Goal: Find specific page/section: Find specific page/section

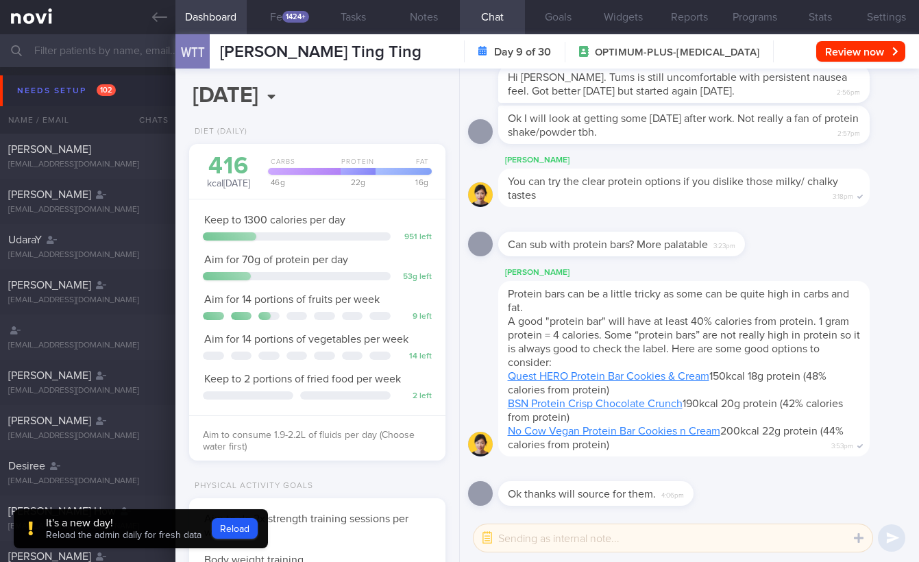
select select "8"
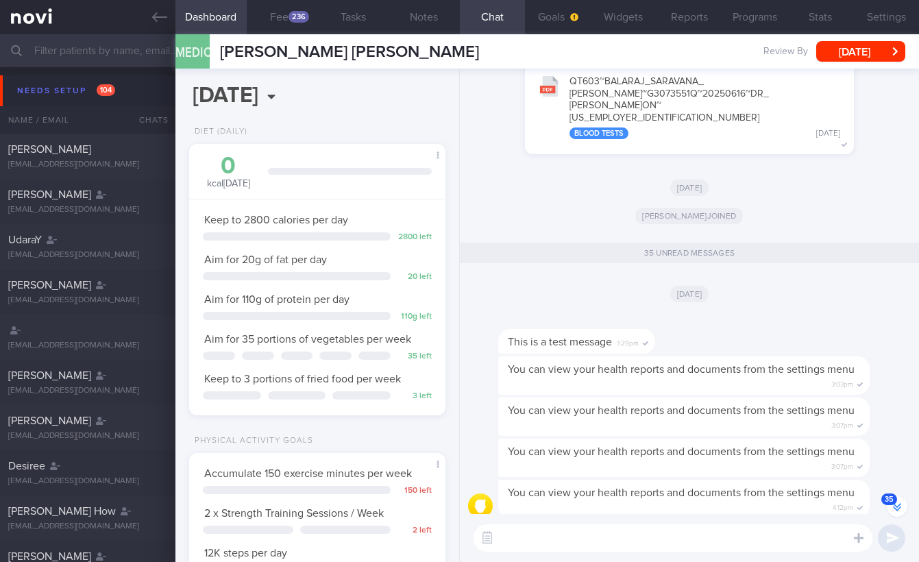
scroll to position [-2399, 0]
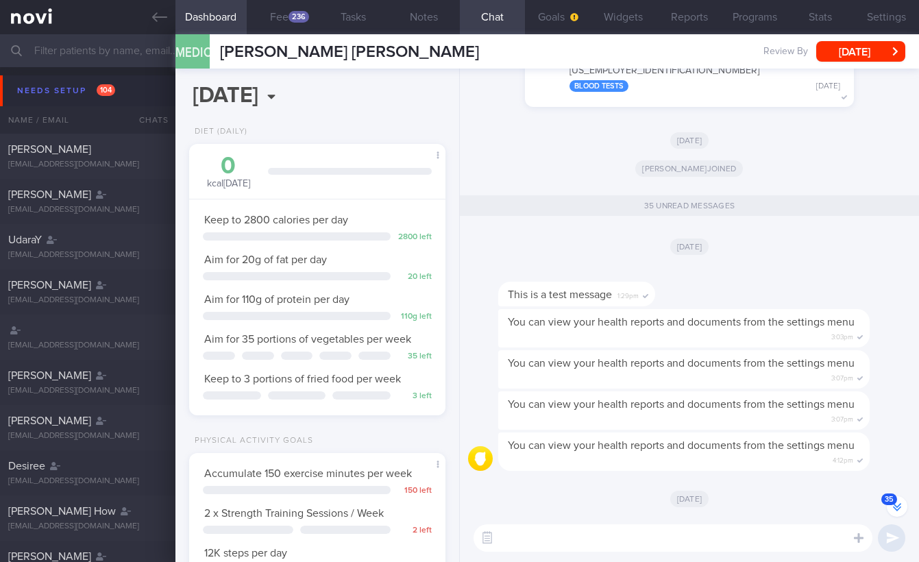
click at [707, 326] on span "You can view your health reports and documents from the settings menu" at bounding box center [681, 322] width 347 height 11
copy div "You can view your health reports and documents from the settings menu"
click at [514, 390] on div "You can view your health reports and documents from the settings menu 3:07pm" at bounding box center [689, 370] width 443 height 41
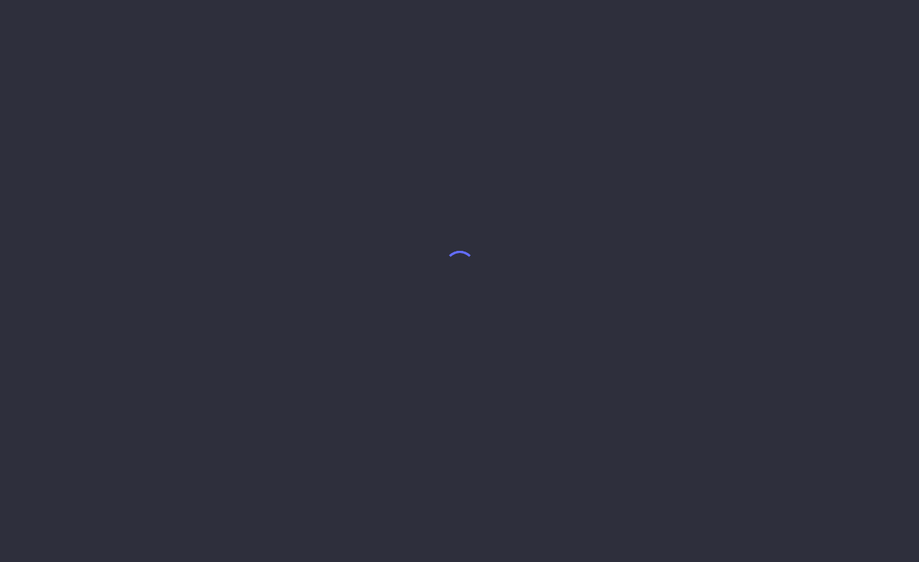
select select "8"
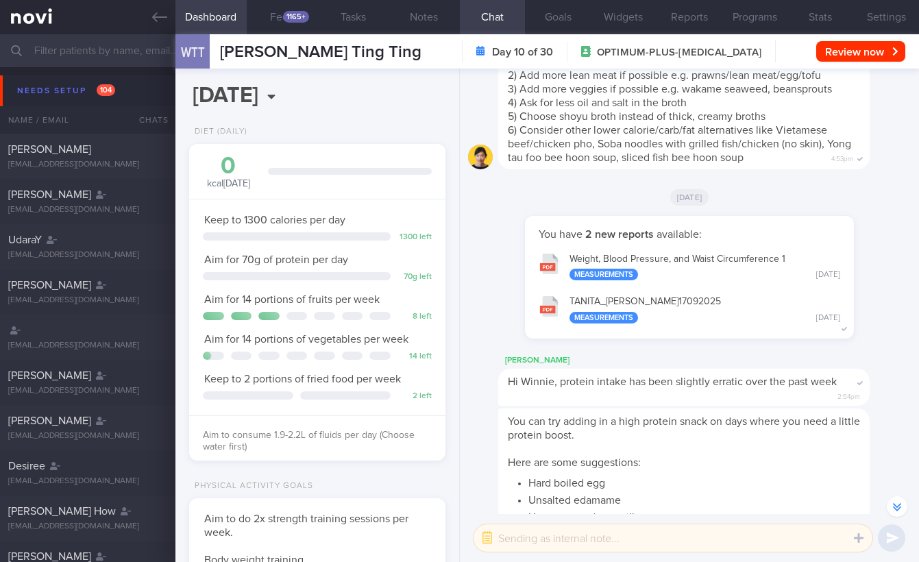
scroll to position [-3464, 0]
